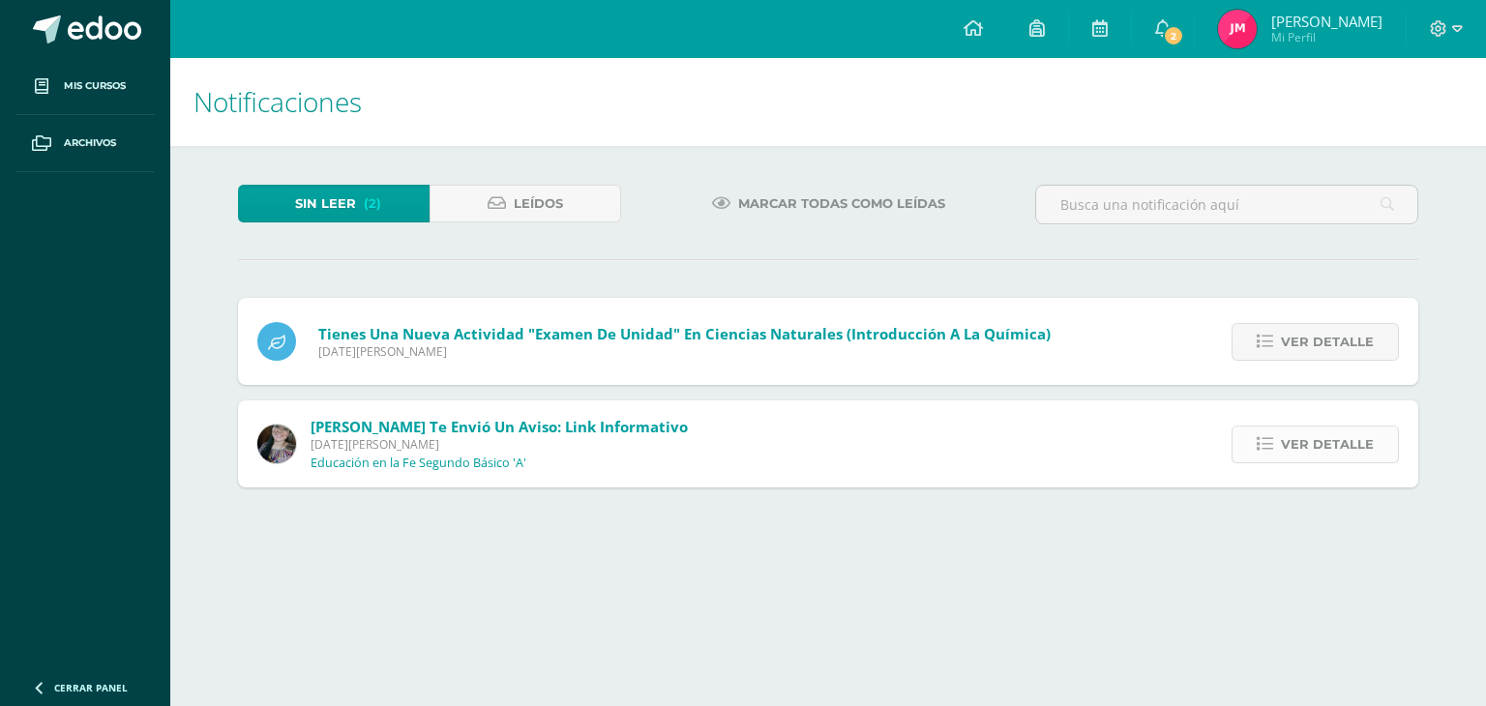
click at [1286, 455] on span "Ver detalle" at bounding box center [1327, 445] width 93 height 36
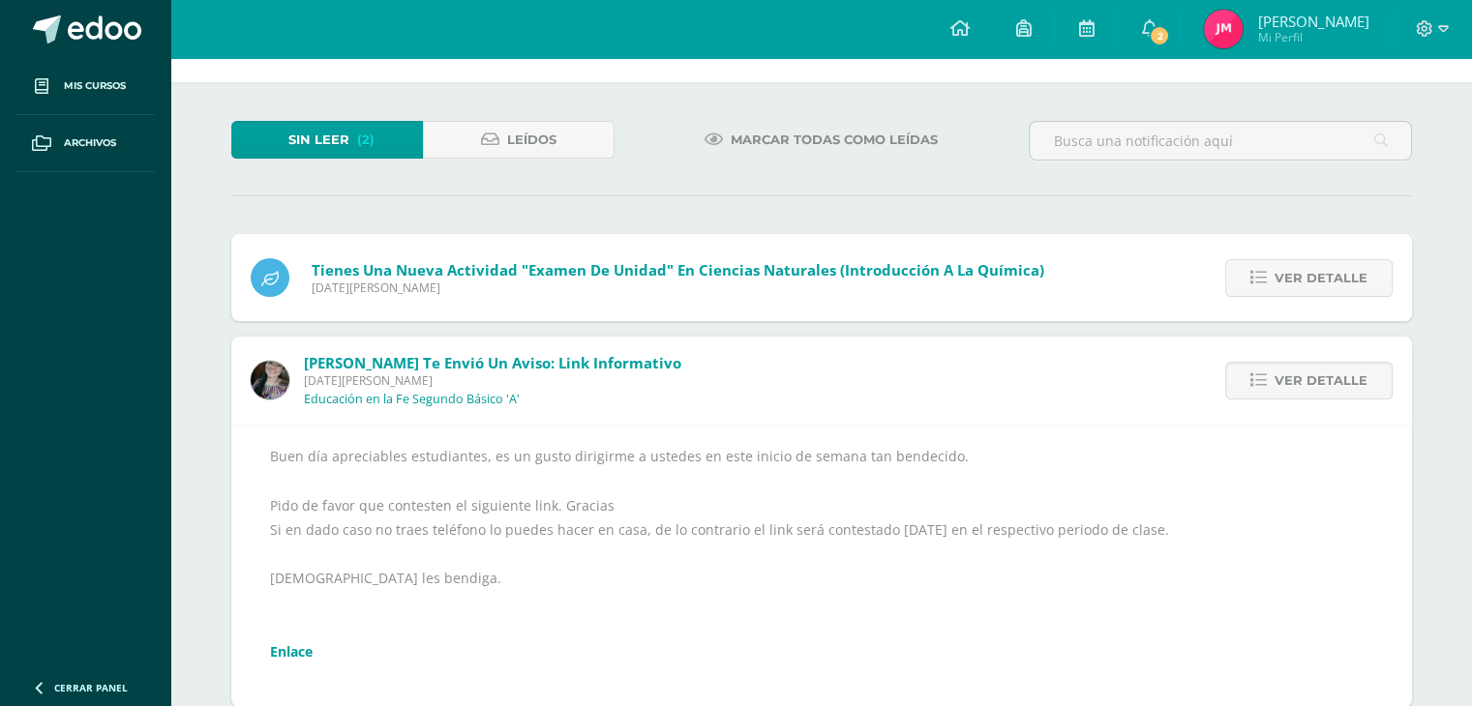
scroll to position [65, 0]
click at [301, 650] on link "Enlace" at bounding box center [291, 651] width 43 height 18
click at [1297, 381] on span "Ver detalle" at bounding box center [1321, 380] width 93 height 36
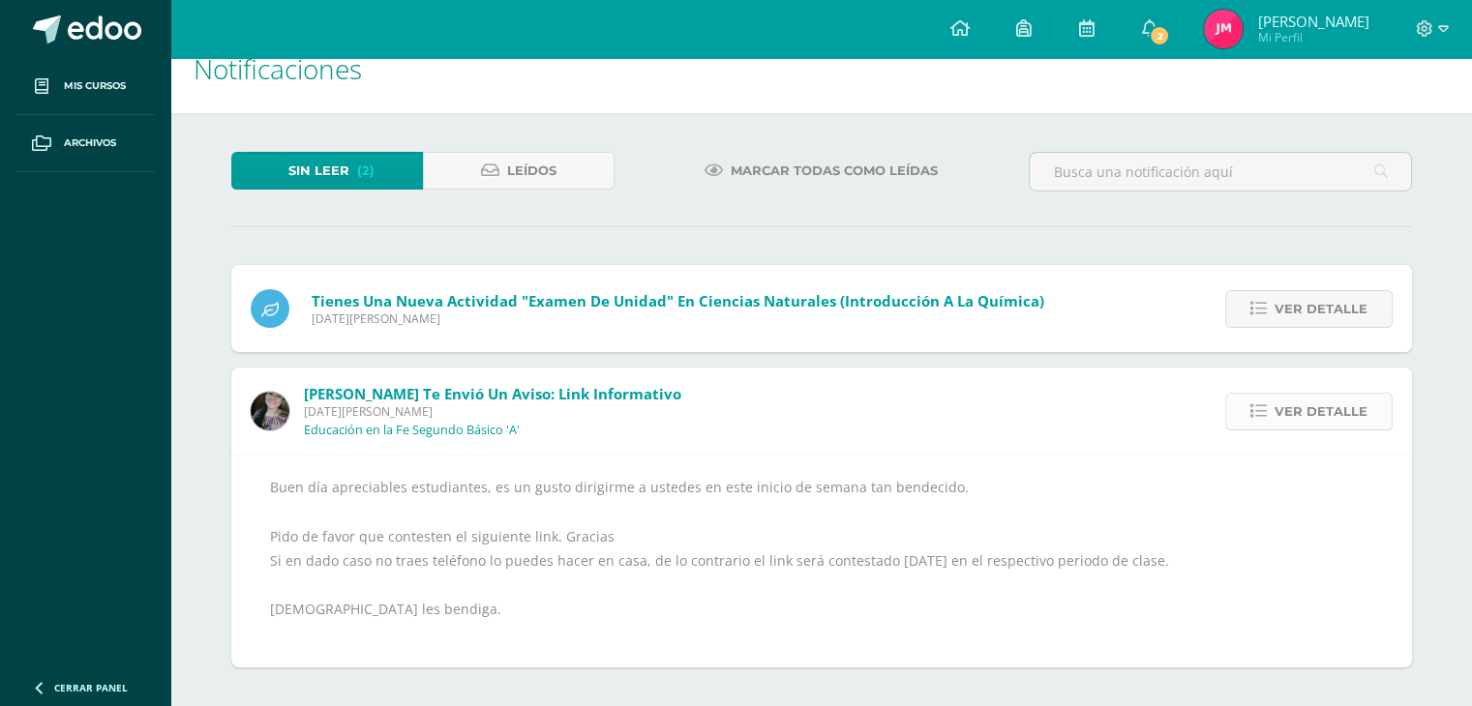
scroll to position [0, 0]
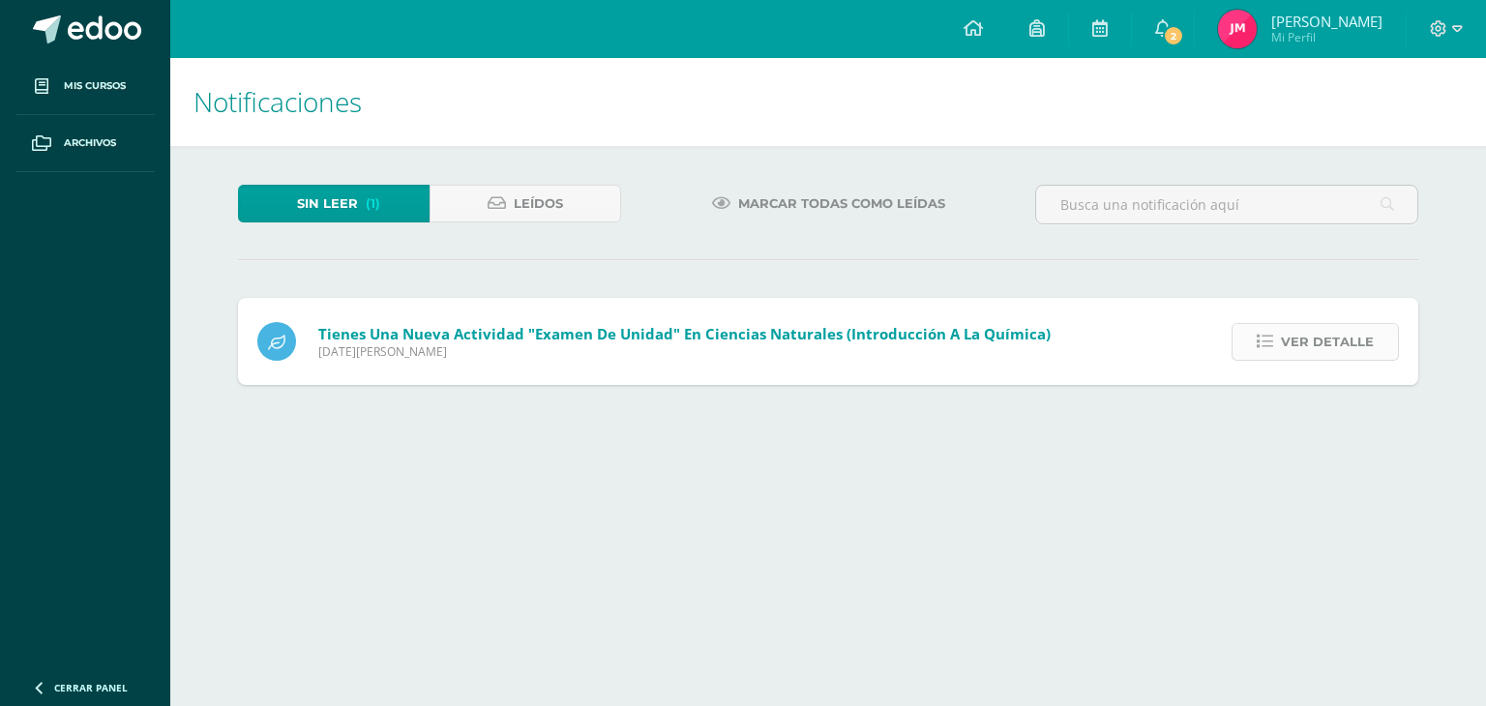
click at [1303, 338] on span "Ver detalle" at bounding box center [1327, 342] width 93 height 36
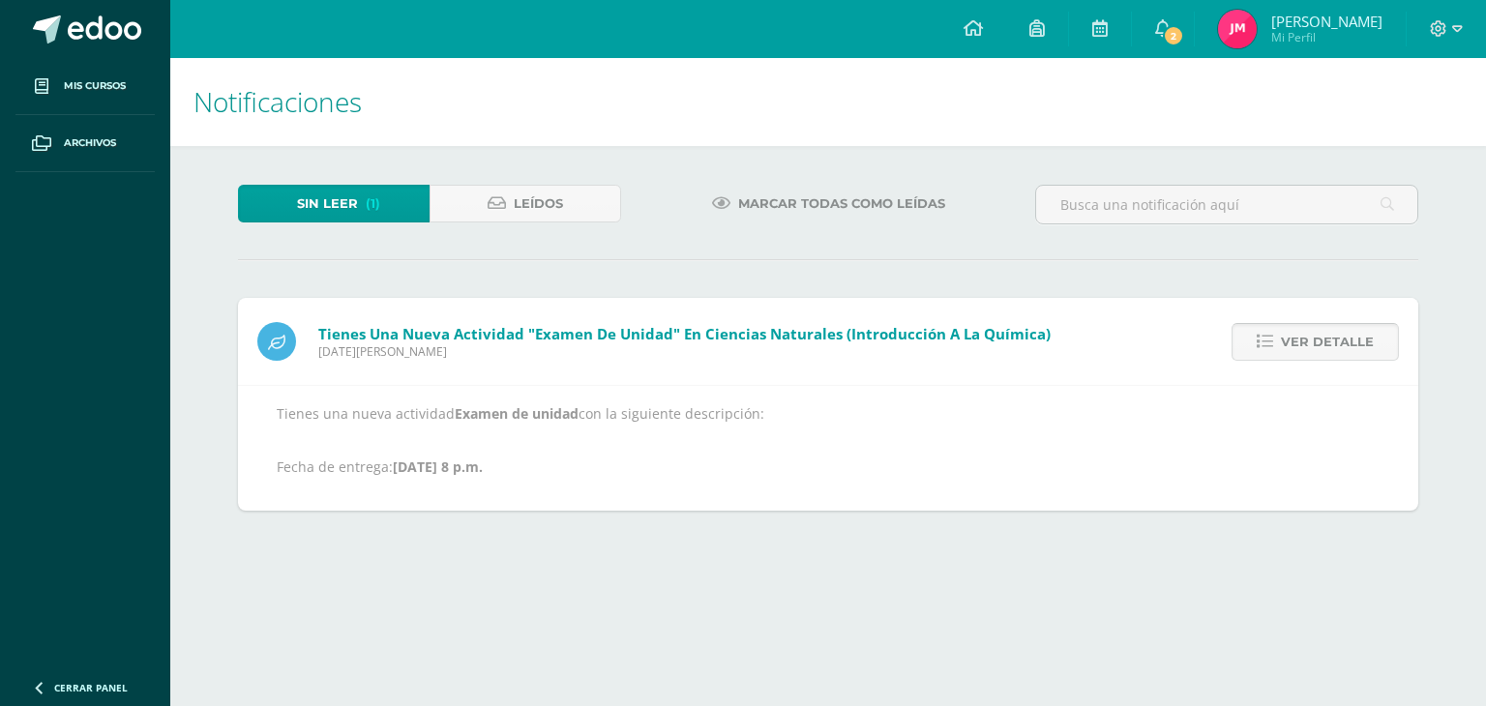
click at [1306, 347] on span "Ver detalle" at bounding box center [1327, 342] width 93 height 36
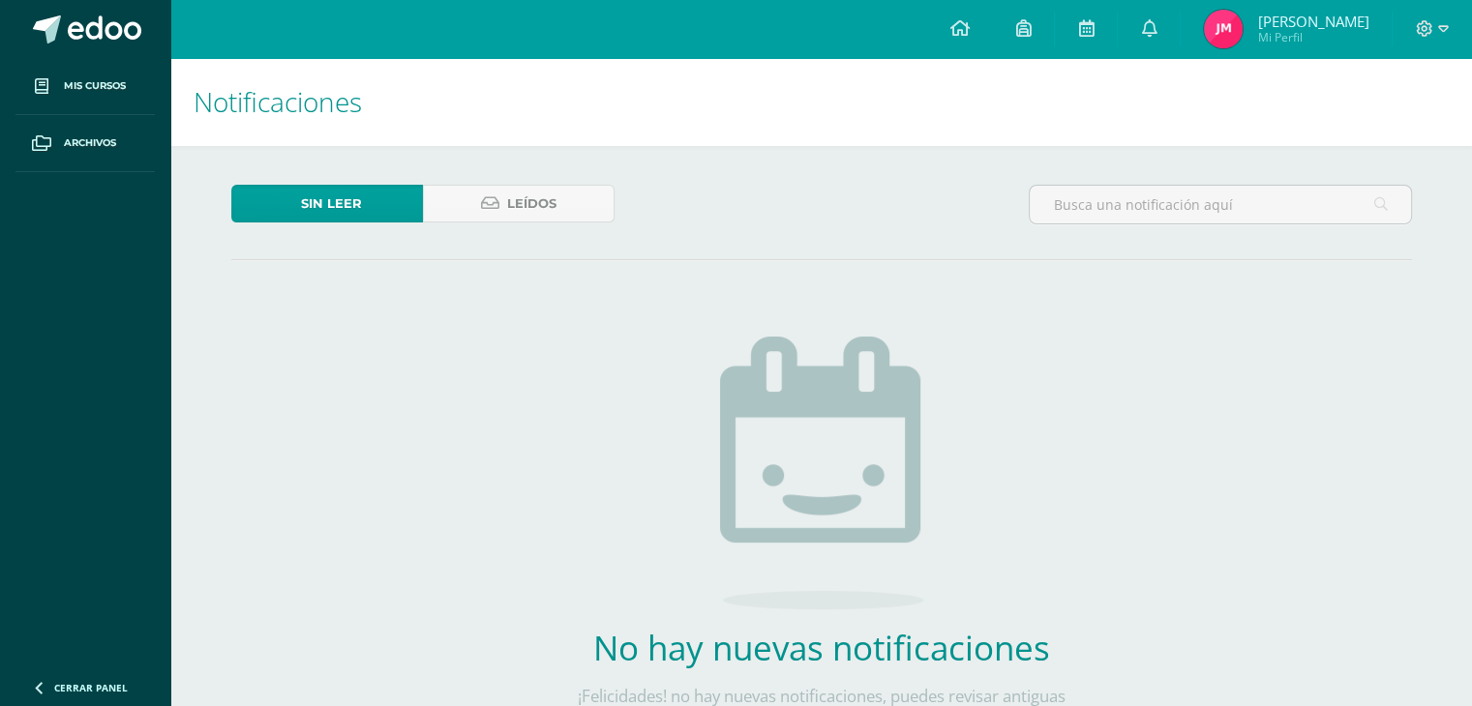
scroll to position [124, 0]
